Goal: Task Accomplishment & Management: Use online tool/utility

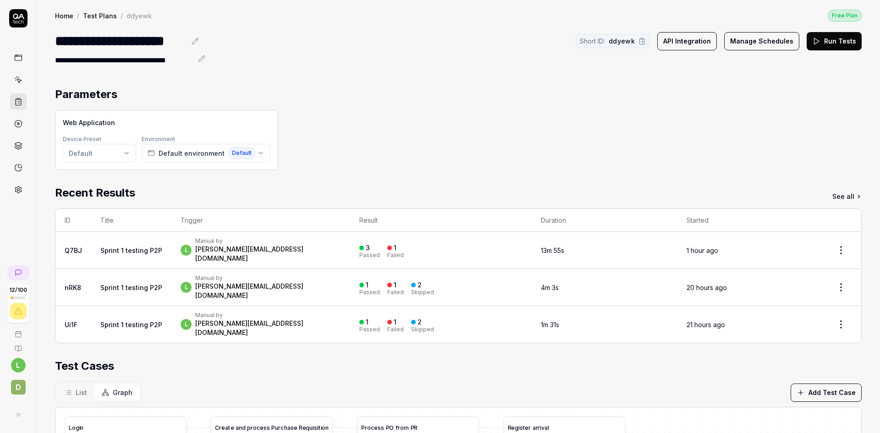
click at [98, 16] on link "Test Plans" at bounding box center [100, 15] width 34 height 9
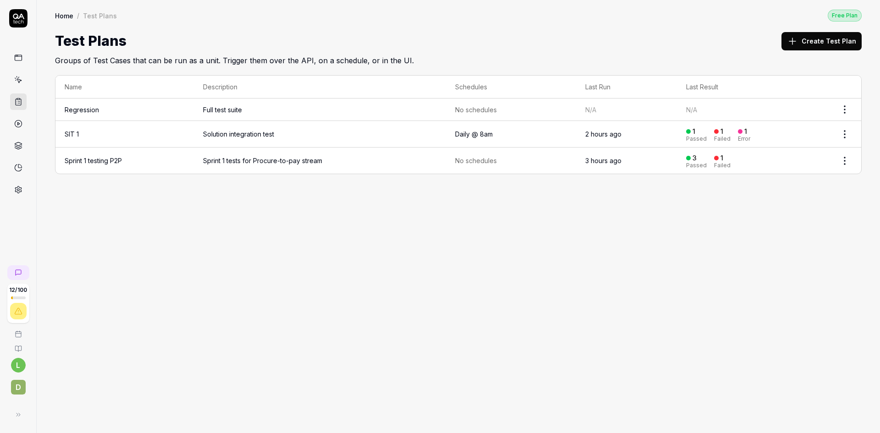
click at [150, 160] on td "Sprint 1 testing P2P" at bounding box center [124, 161] width 138 height 26
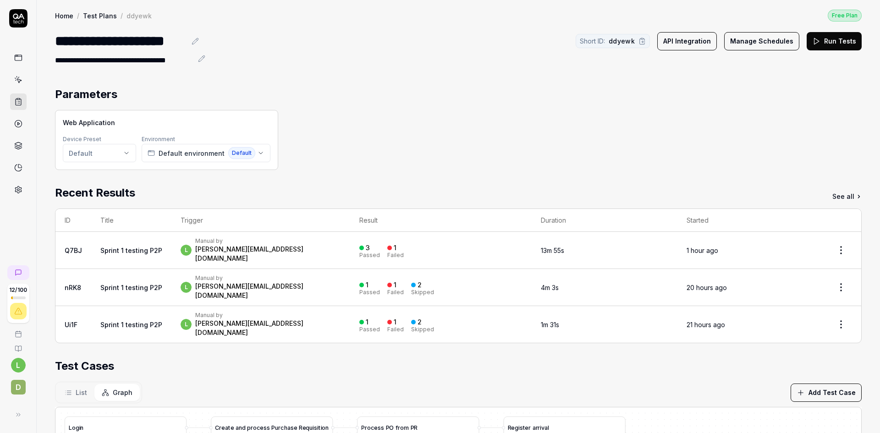
click at [316, 247] on div "l Manual by [PERSON_NAME][EMAIL_ADDRESS][DOMAIN_NAME]" at bounding box center [261, 250] width 160 height 26
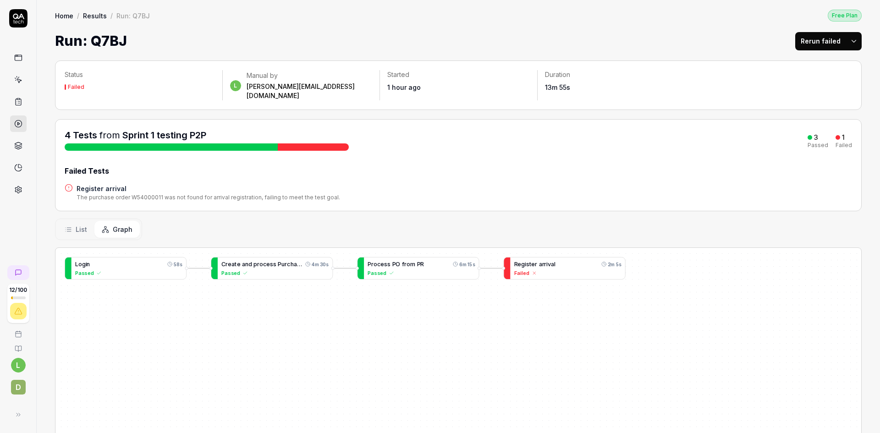
click at [551, 261] on span "a" at bounding box center [552, 264] width 3 height 7
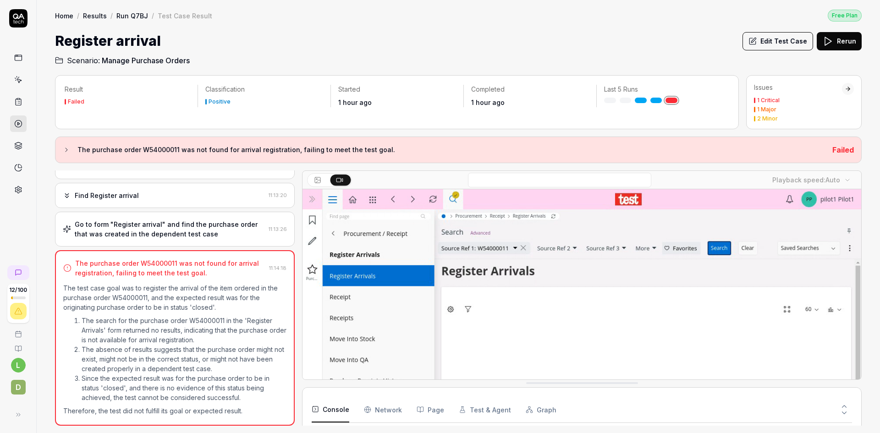
scroll to position [1094, 0]
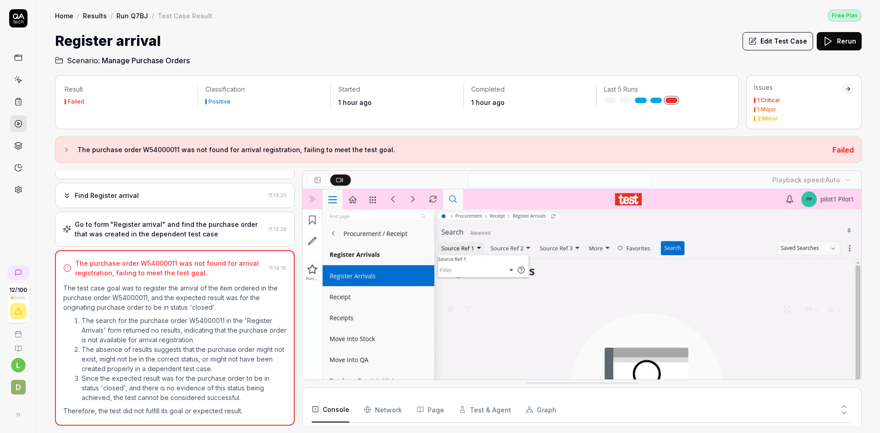
click at [134, 16] on link "Run Q7BJ" at bounding box center [132, 15] width 32 height 9
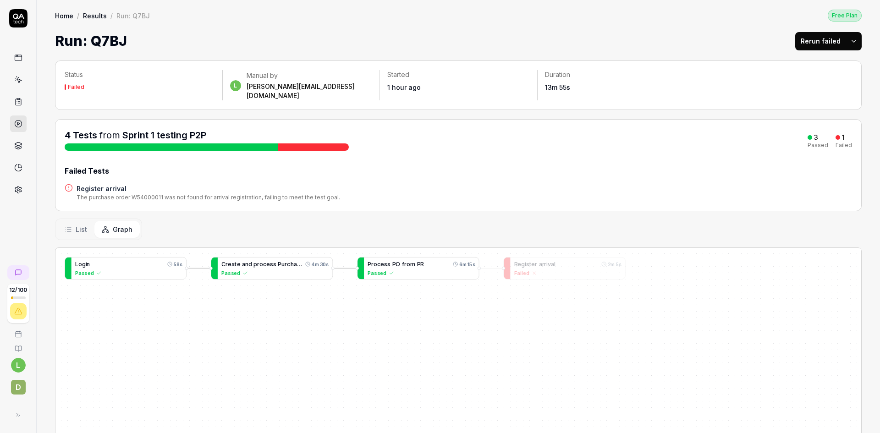
click at [413, 261] on span "m" at bounding box center [412, 264] width 5 height 7
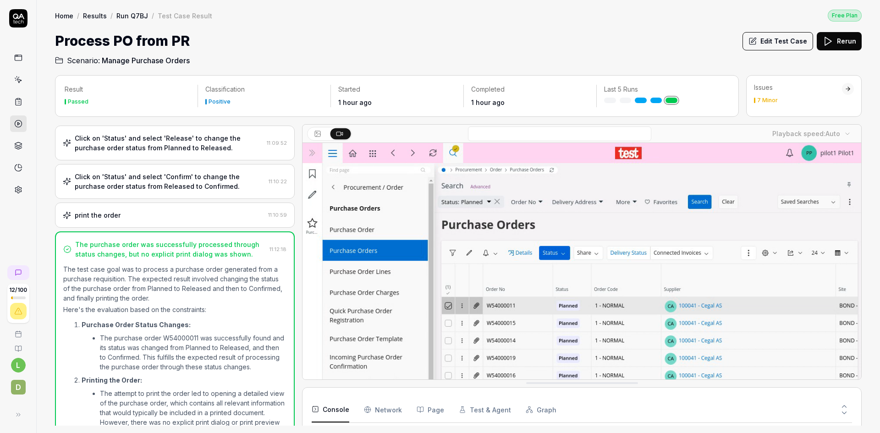
scroll to position [100, 0]
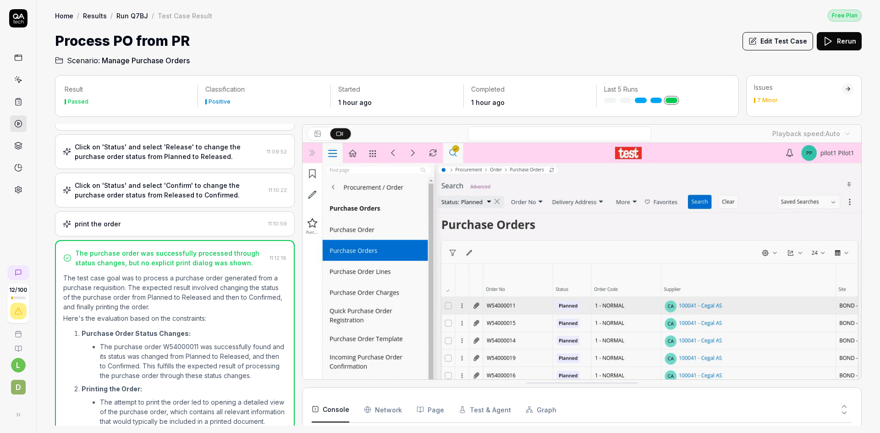
click at [174, 226] on div "print the order 11:10:59" at bounding box center [175, 223] width 240 height 25
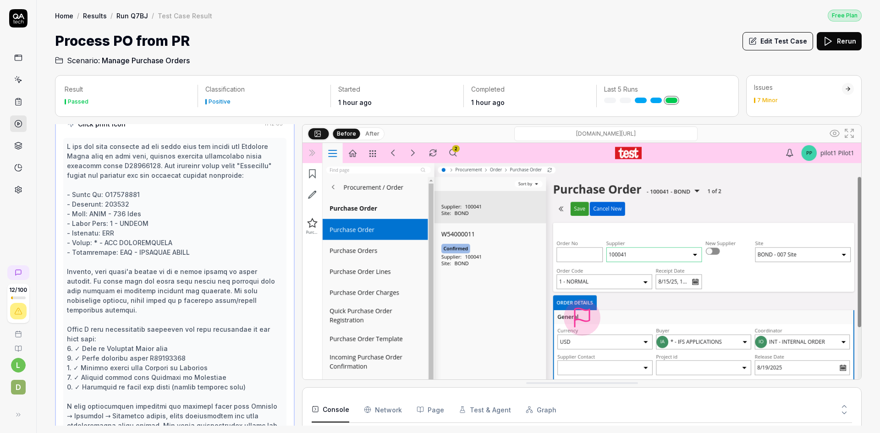
scroll to position [1285, 0]
click at [797, 43] on button "Edit Test Case" at bounding box center [777, 41] width 71 height 18
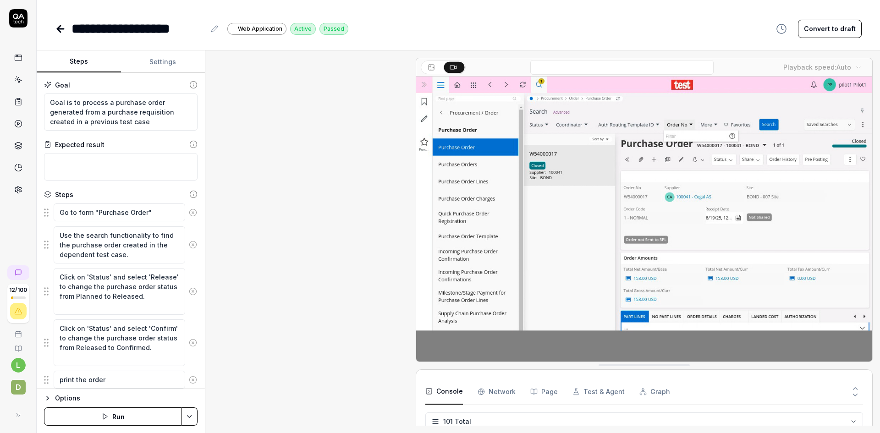
scroll to position [259, 0]
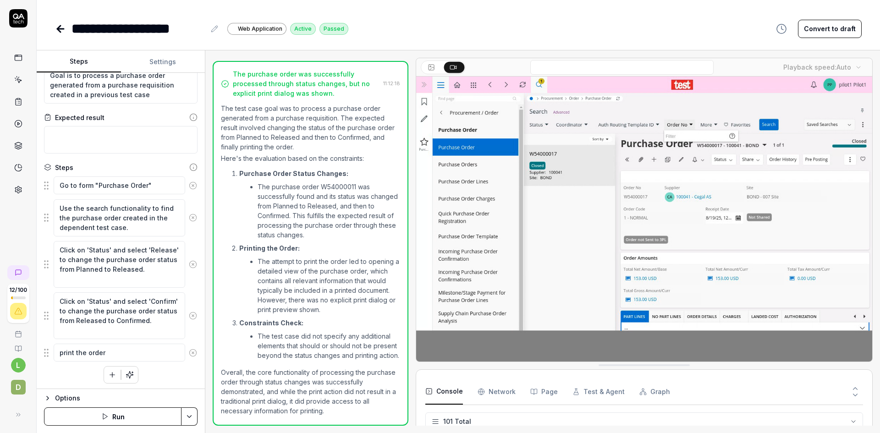
scroll to position [29, 0]
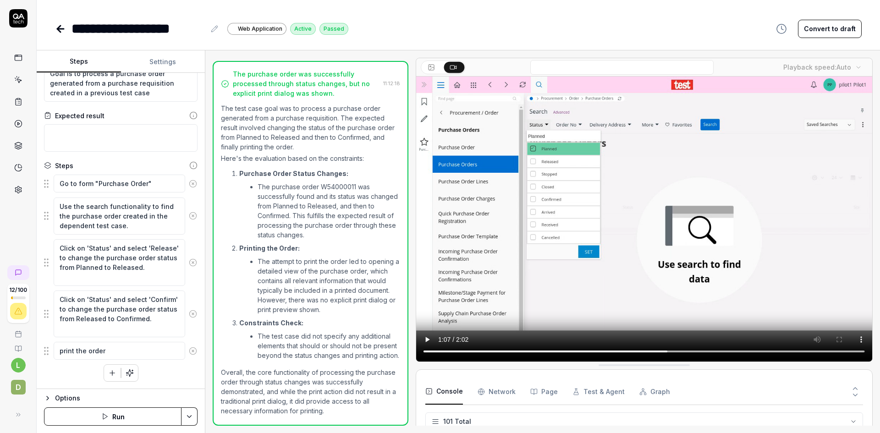
type textarea "*"
